Goal: Navigation & Orientation: Find specific page/section

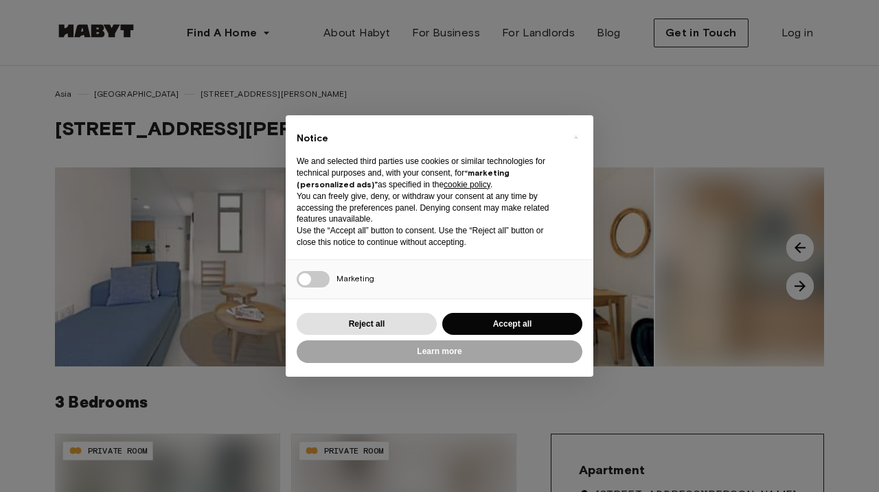
scroll to position [14, 0]
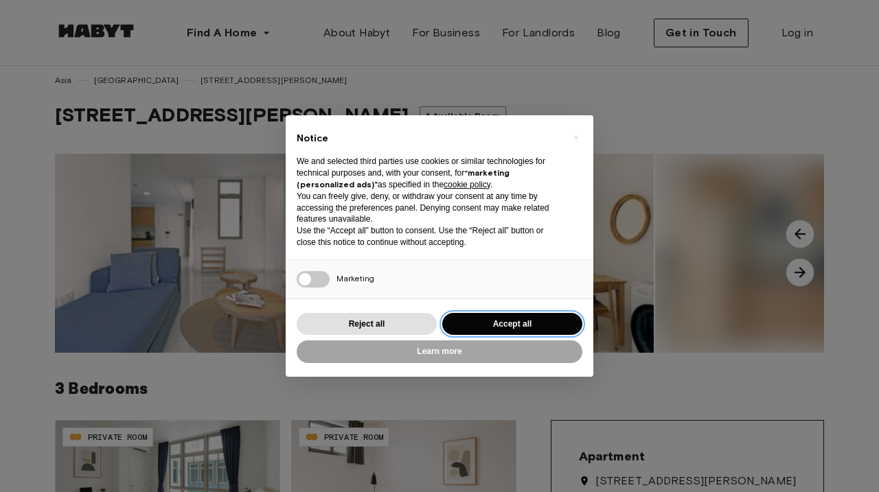
click at [523, 320] on button "Accept all" at bounding box center [512, 324] width 140 height 23
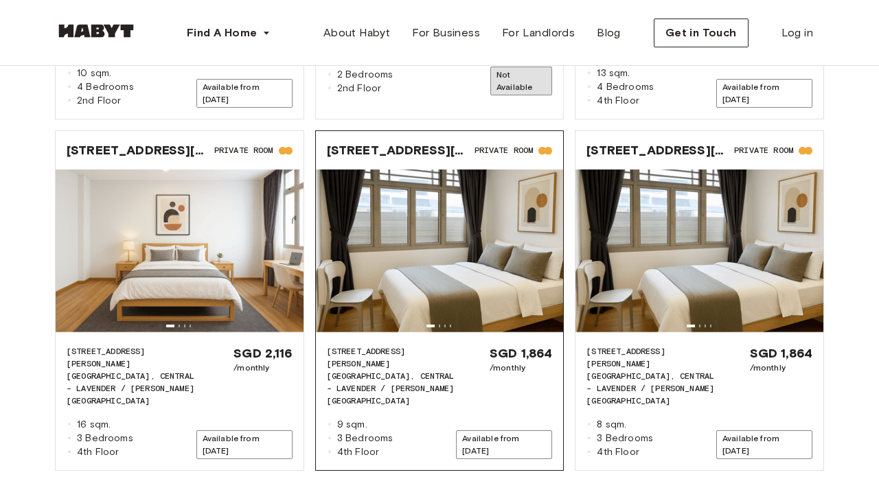
scroll to position [1971, 0]
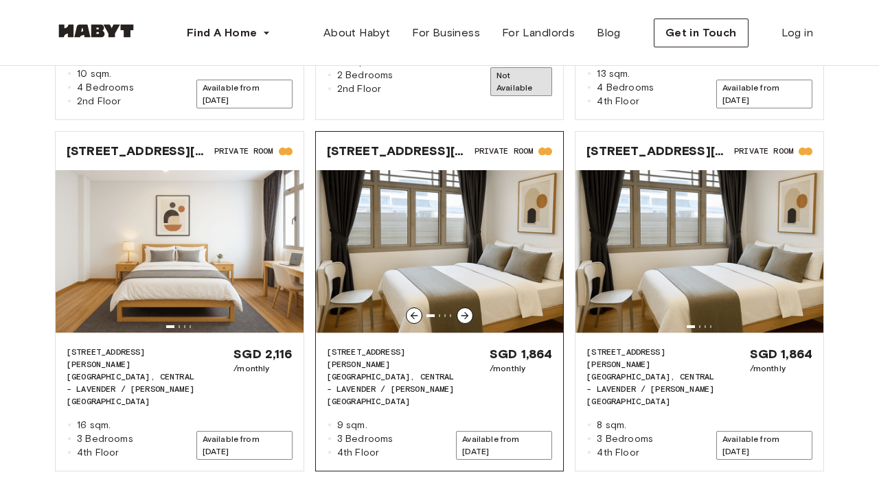
click at [465, 312] on icon at bounding box center [465, 316] width 8 height 8
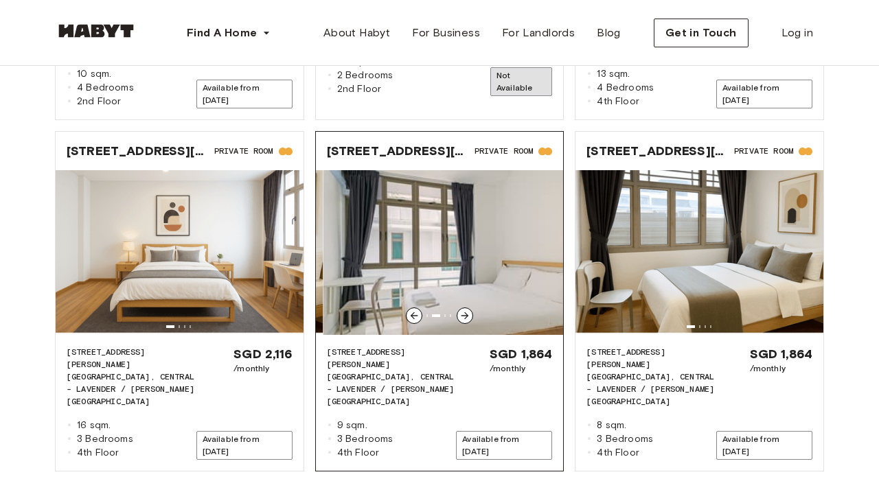
click at [465, 312] on icon at bounding box center [465, 316] width 8 height 8
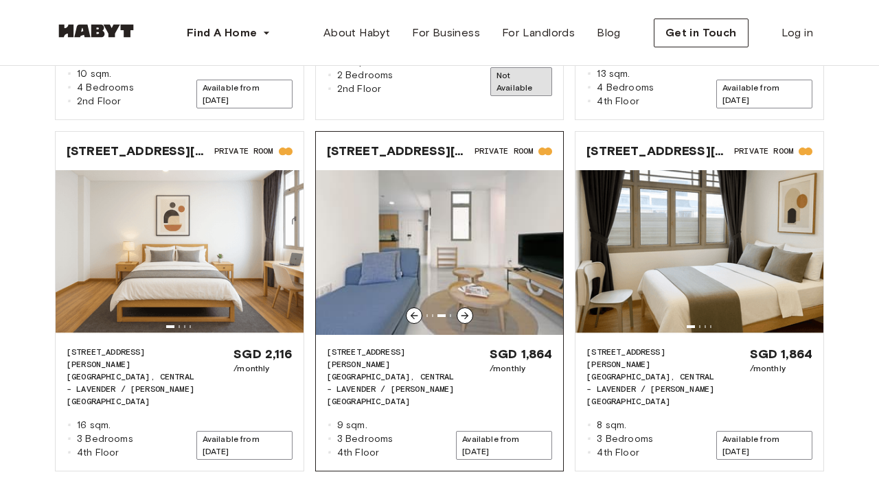
click at [465, 312] on icon at bounding box center [465, 316] width 8 height 8
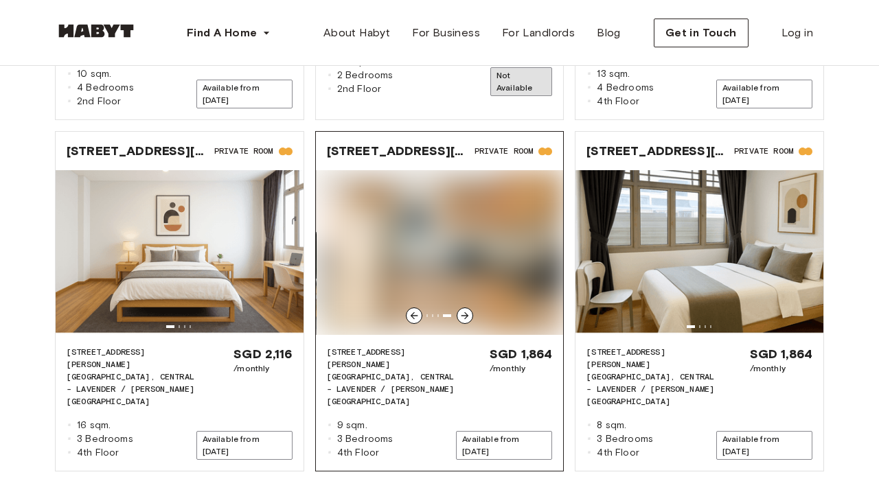
click at [465, 312] on icon at bounding box center [465, 316] width 8 height 8
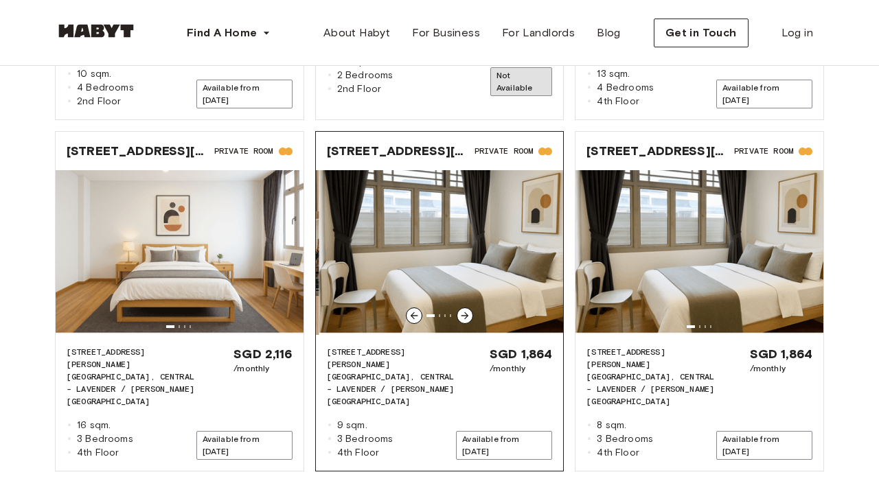
click at [465, 312] on icon at bounding box center [465, 316] width 8 height 8
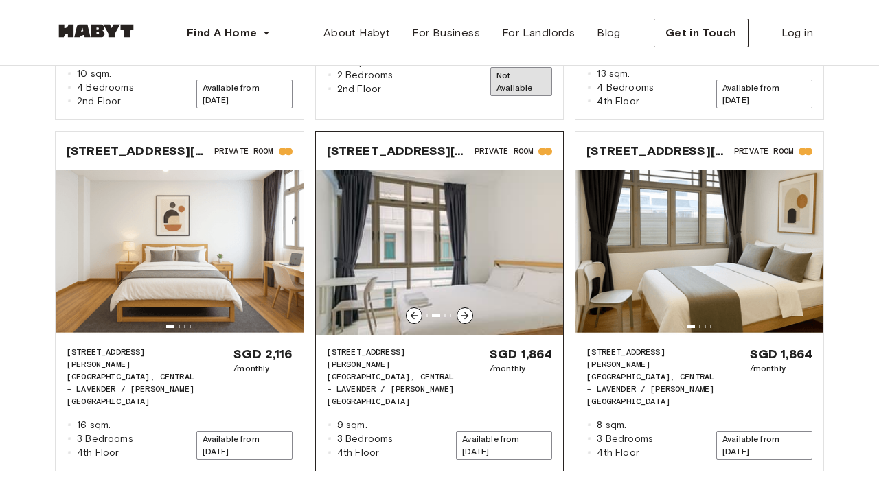
click at [465, 312] on icon at bounding box center [465, 316] width 8 height 8
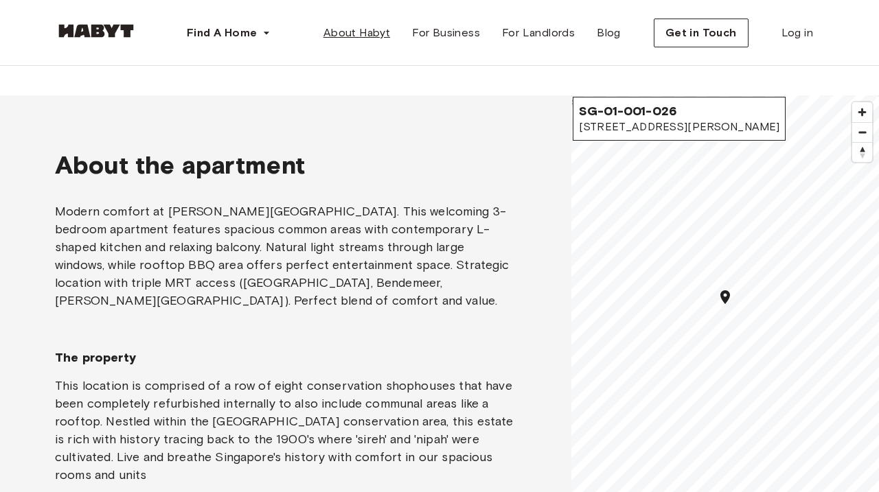
scroll to position [870, 0]
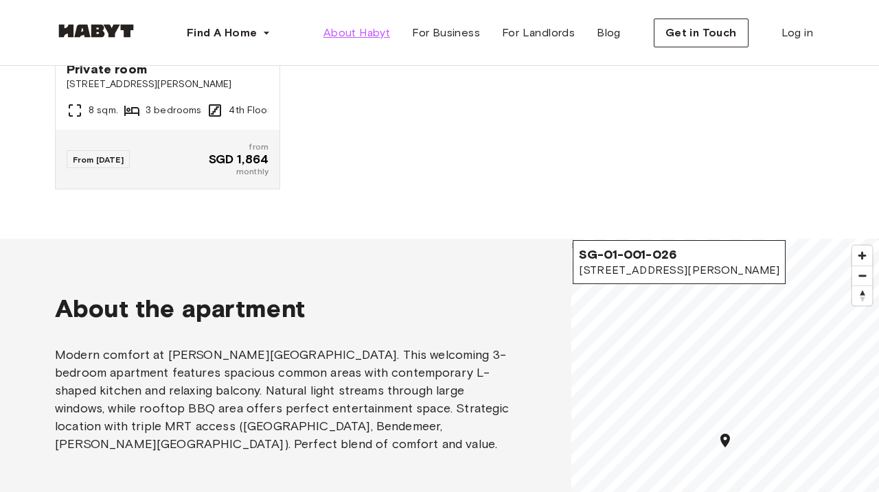
click at [367, 28] on span "About Habyt" at bounding box center [356, 33] width 67 height 16
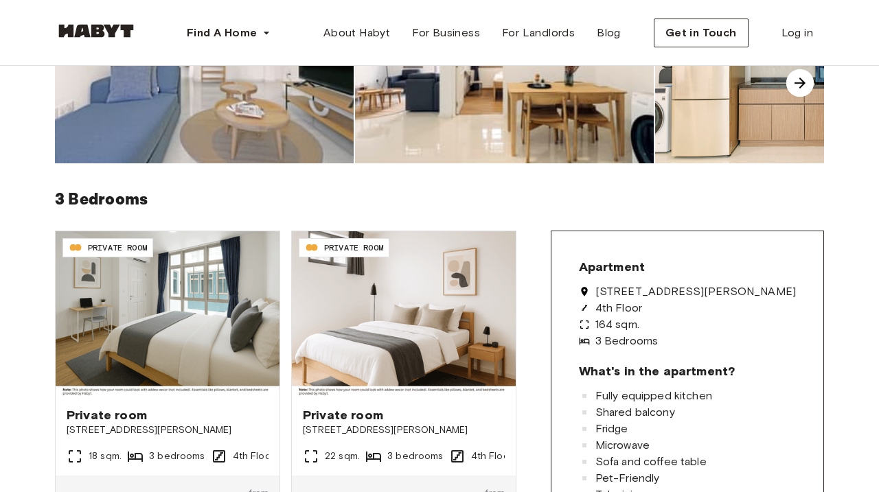
scroll to position [222, 0]
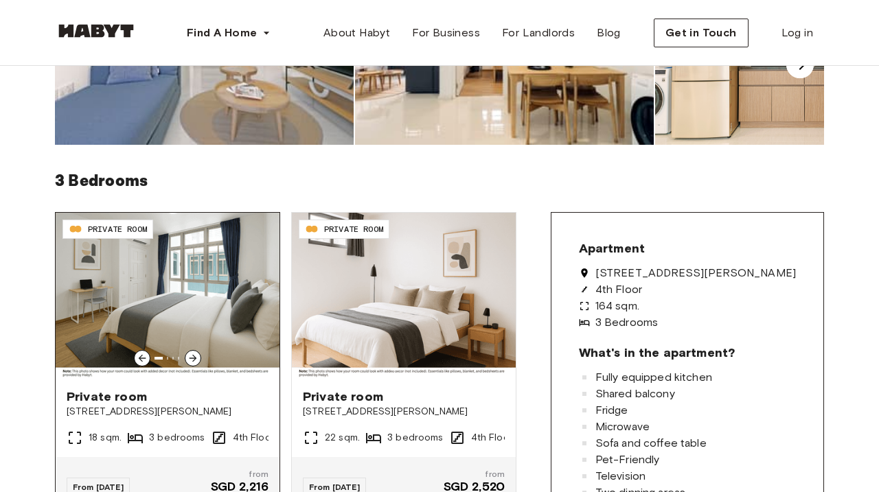
click at [193, 356] on icon at bounding box center [193, 359] width 8 height 8
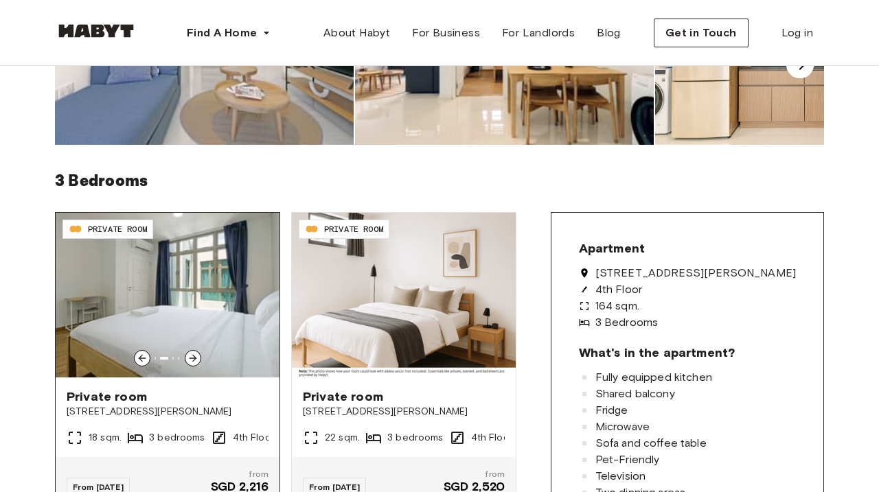
click at [193, 356] on icon at bounding box center [193, 359] width 8 height 8
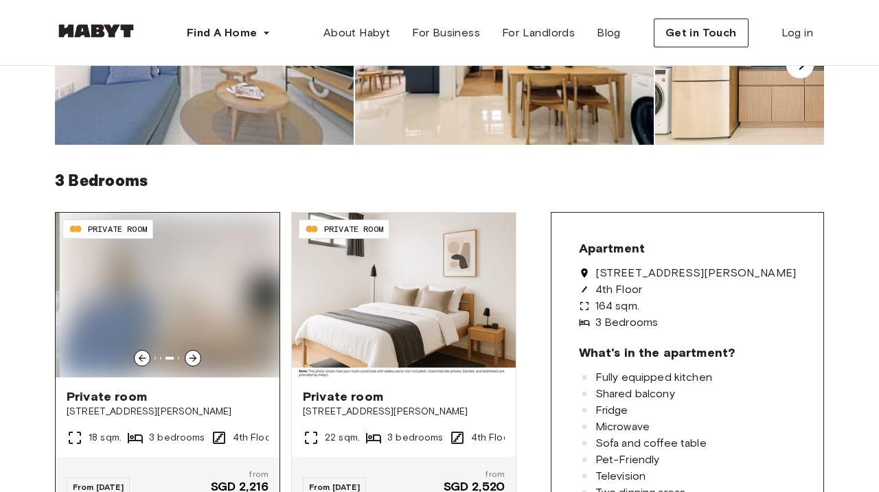
click at [193, 356] on icon at bounding box center [193, 359] width 8 height 8
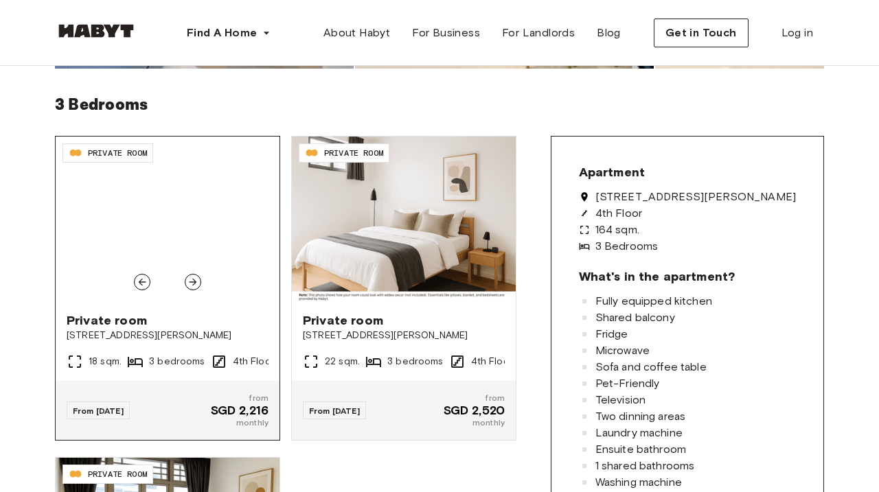
scroll to position [299, 0]
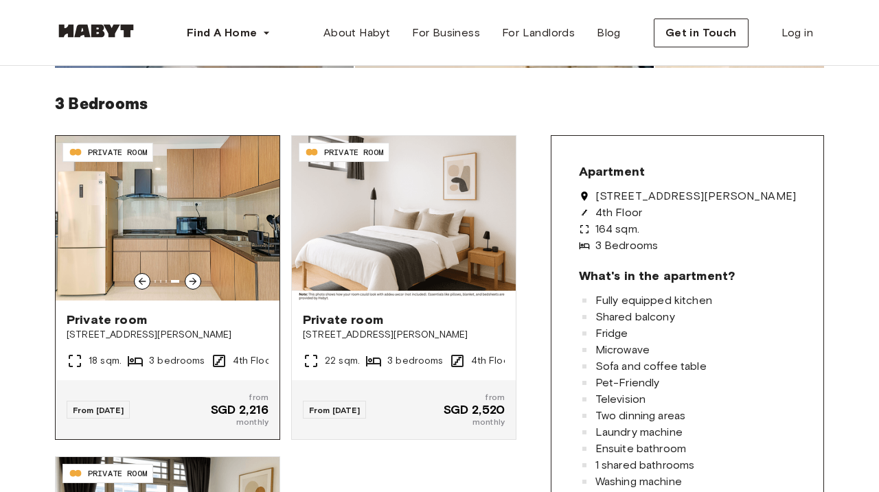
click at [194, 279] on icon at bounding box center [192, 281] width 11 height 11
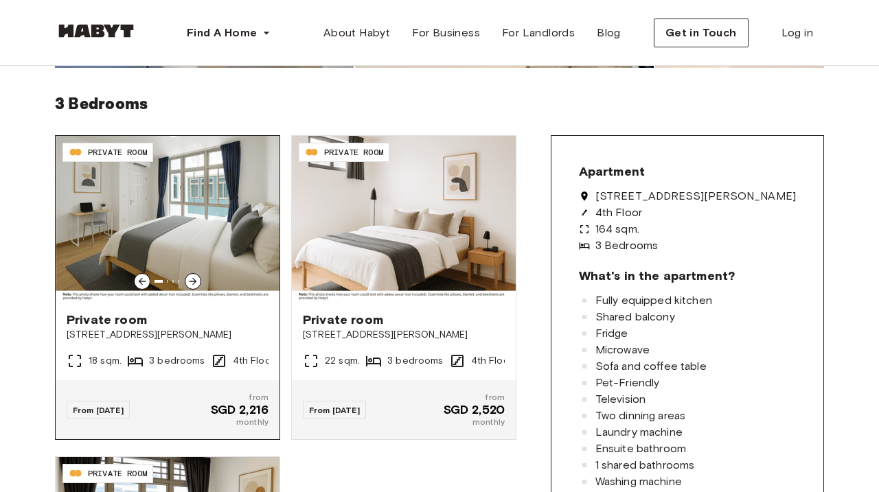
click at [194, 279] on icon at bounding box center [192, 281] width 11 height 11
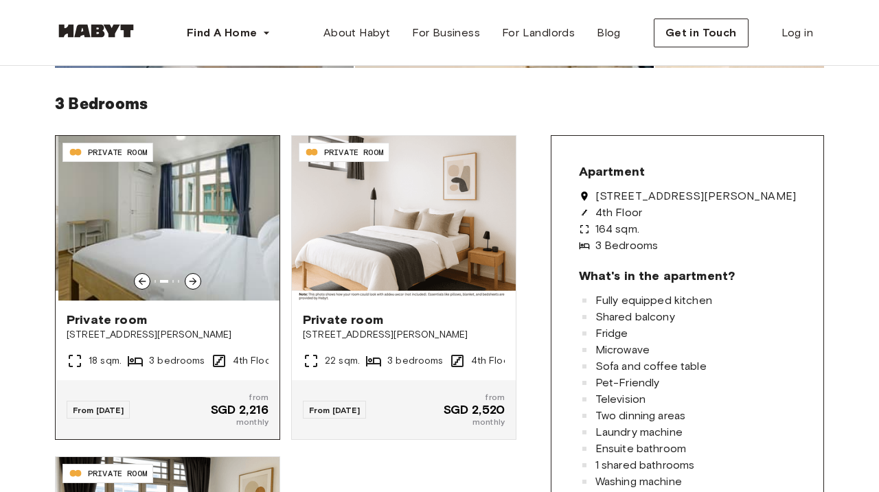
click at [194, 279] on icon at bounding box center [192, 281] width 11 height 11
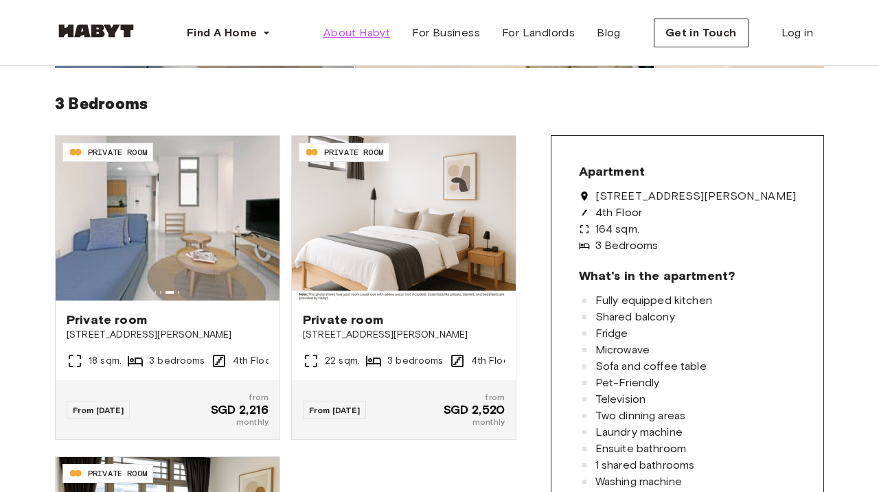
click at [363, 38] on span "About Habyt" at bounding box center [356, 33] width 67 height 16
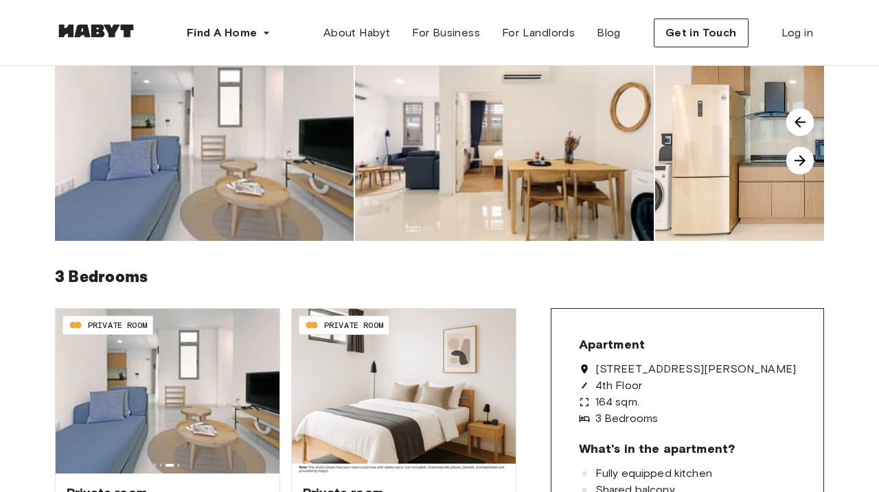
scroll to position [114, 0]
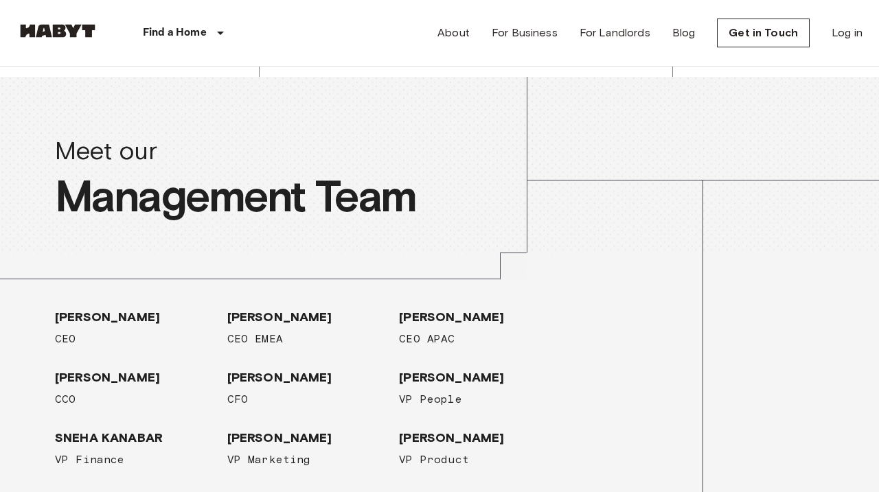
scroll to position [2238, 0]
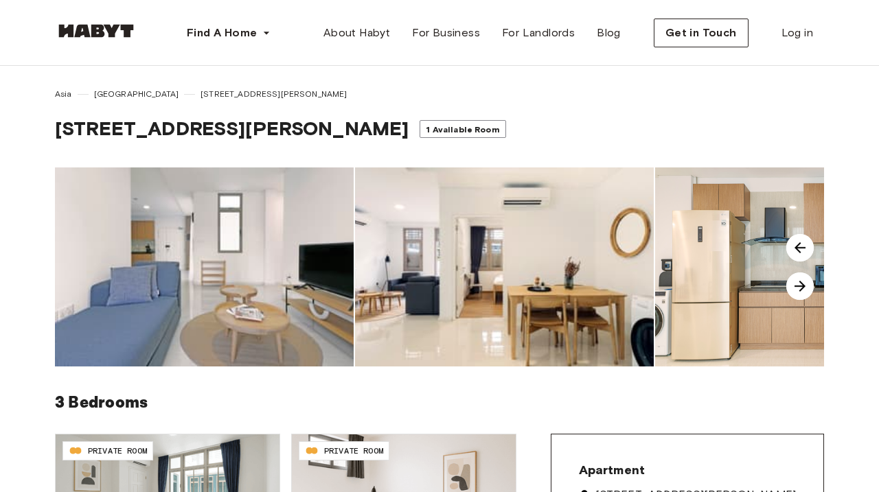
scroll to position [25, 0]
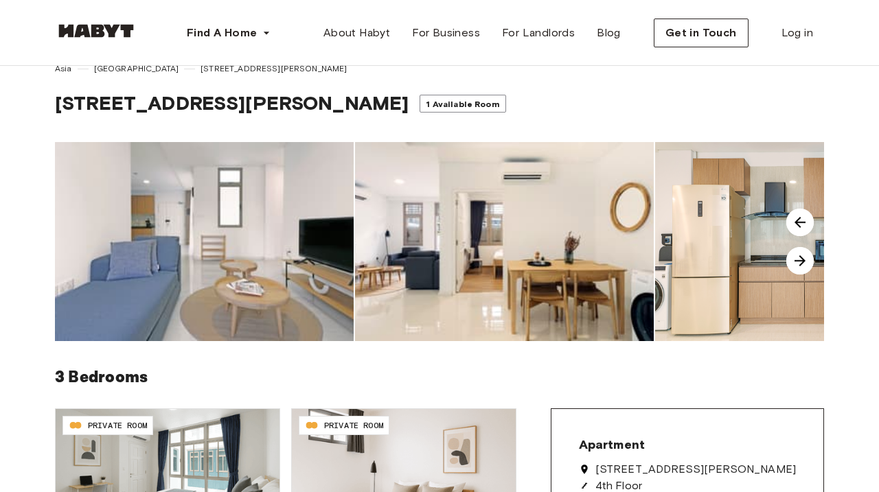
click at [802, 253] on img at bounding box center [799, 260] width 27 height 27
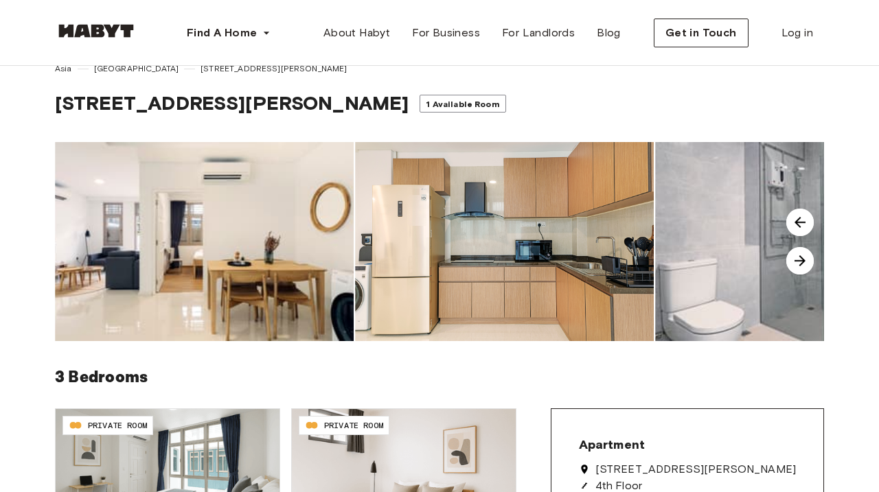
click at [800, 257] on img at bounding box center [799, 260] width 27 height 27
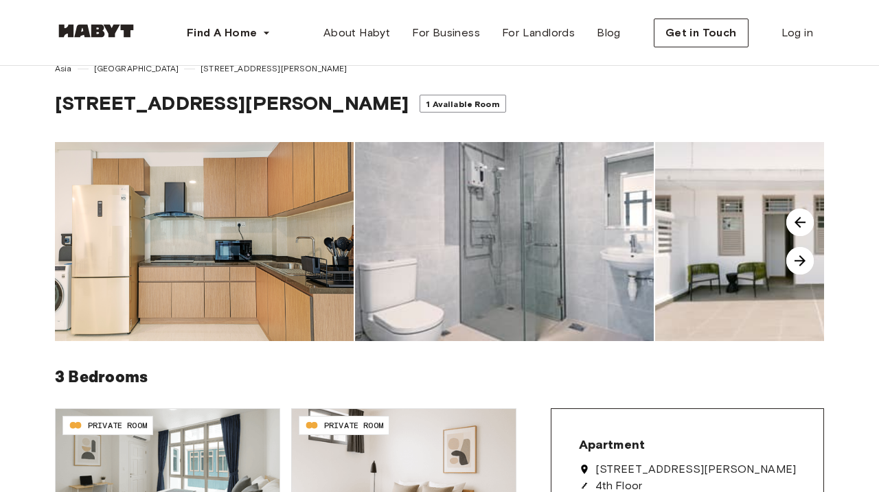
click at [800, 257] on img at bounding box center [799, 260] width 27 height 27
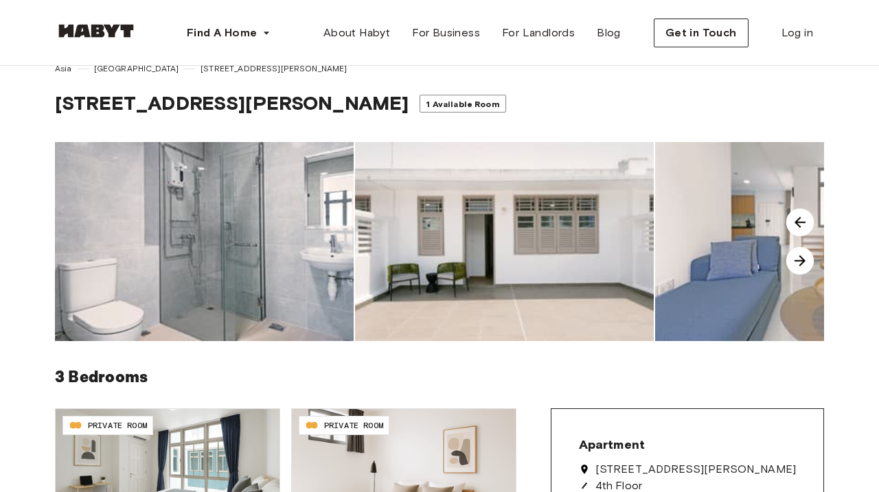
click at [798, 262] on img at bounding box center [799, 260] width 27 height 27
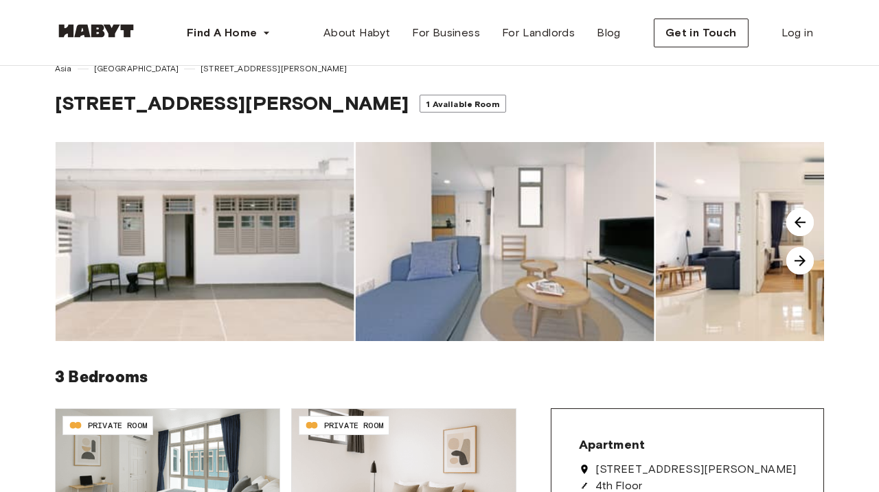
click at [798, 262] on img at bounding box center [799, 260] width 27 height 27
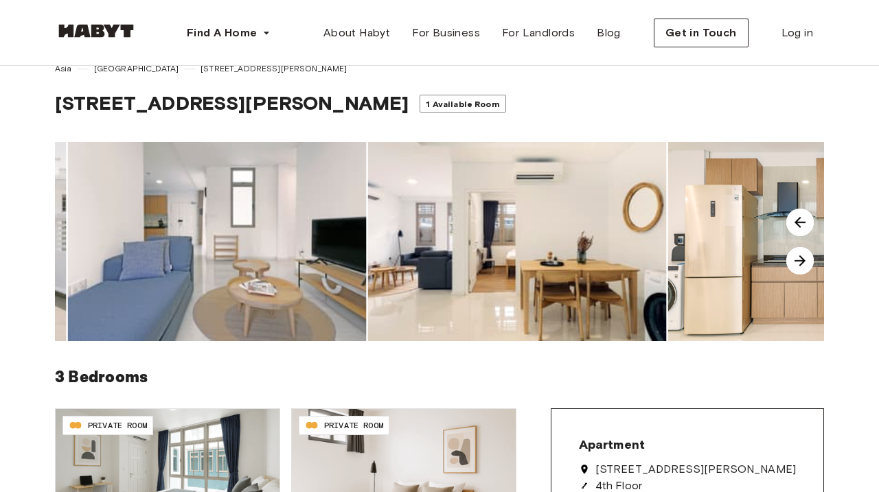
click at [798, 262] on img at bounding box center [799, 260] width 27 height 27
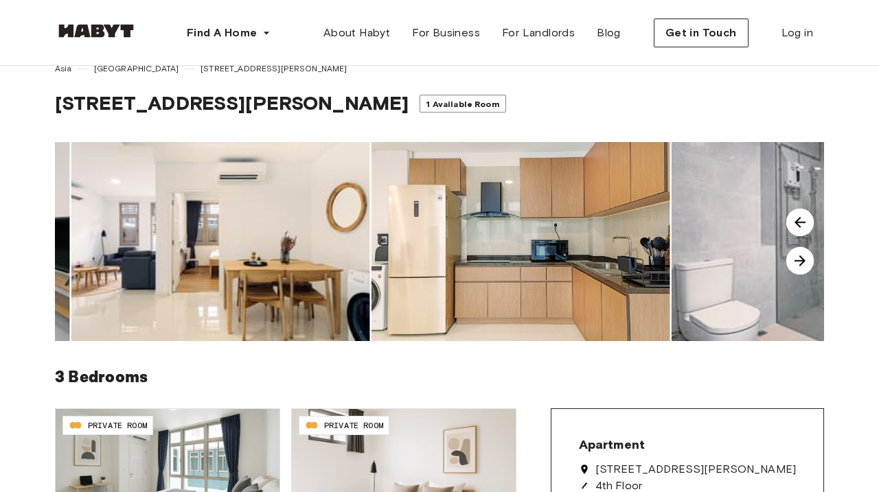
click at [798, 262] on img at bounding box center [799, 260] width 27 height 27
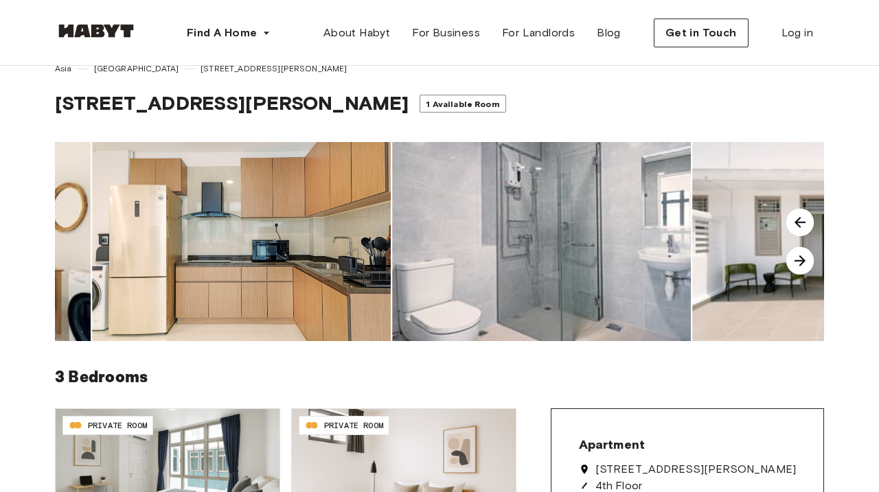
click at [798, 262] on img at bounding box center [799, 260] width 27 height 27
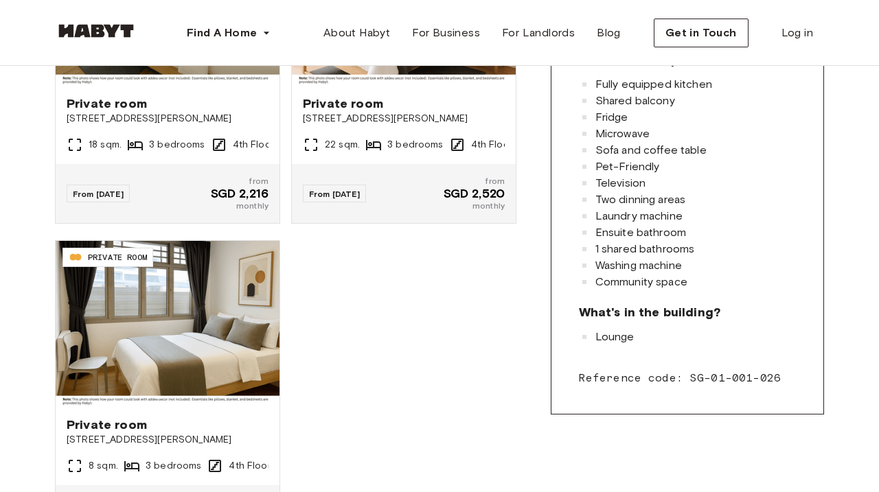
scroll to position [517, 0]
